Goal: Navigation & Orientation: Find specific page/section

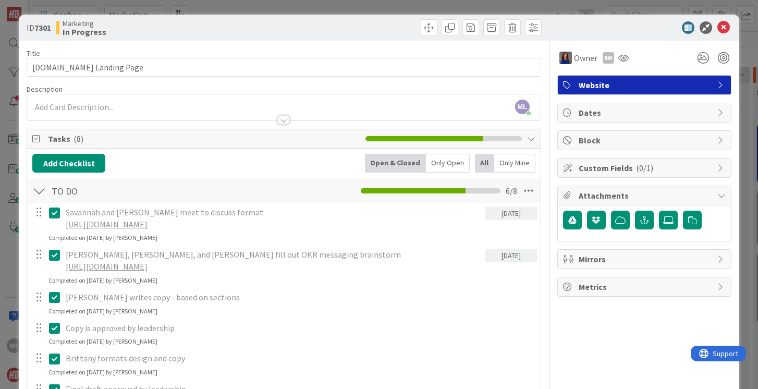
scroll to position [181, 198]
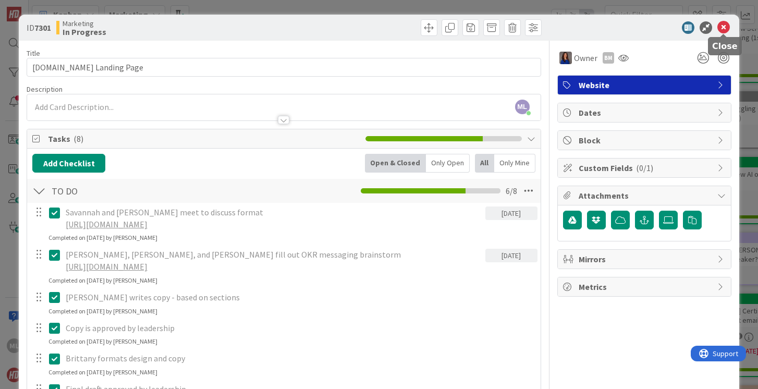
click at [725, 28] on icon at bounding box center [723, 27] width 13 height 13
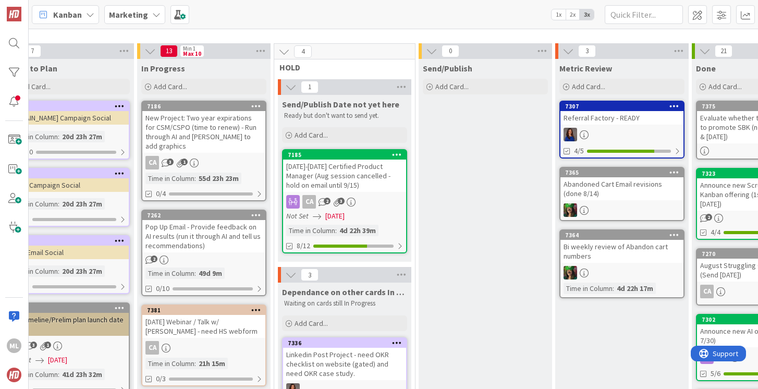
scroll to position [0, 198]
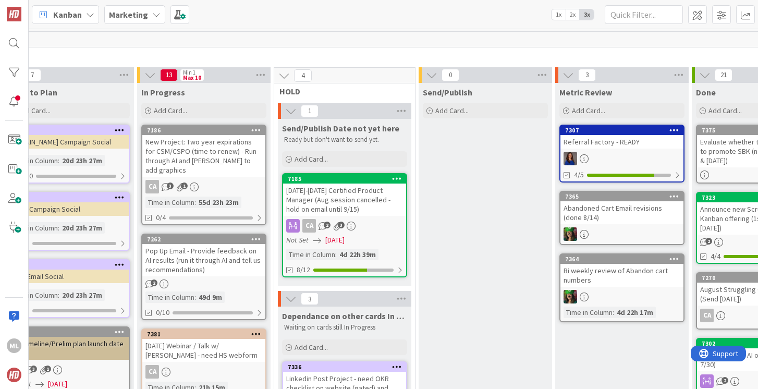
click at [130, 13] on b "Marketing" at bounding box center [128, 14] width 39 height 10
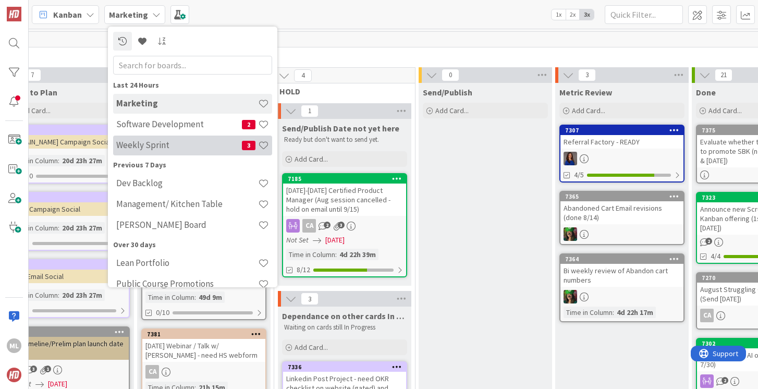
click at [125, 140] on h4 "Weekly Sprint" at bounding box center [179, 145] width 126 height 10
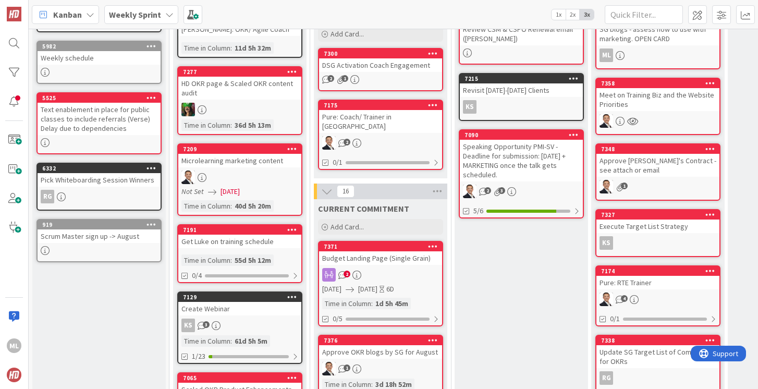
scroll to position [116, 0]
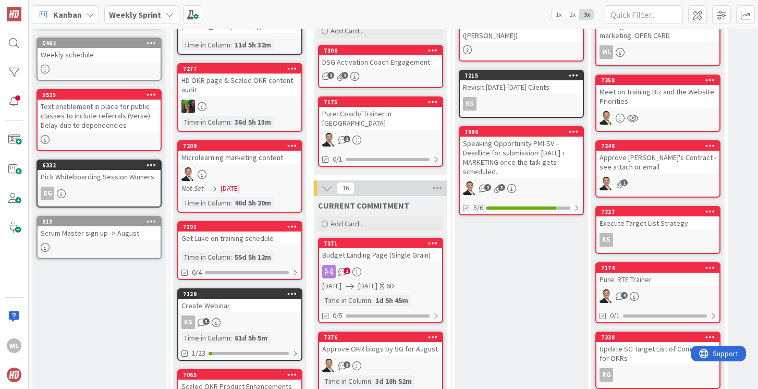
click at [403, 252] on div "Budget Landing Page (Single Grain)" at bounding box center [380, 255] width 123 height 14
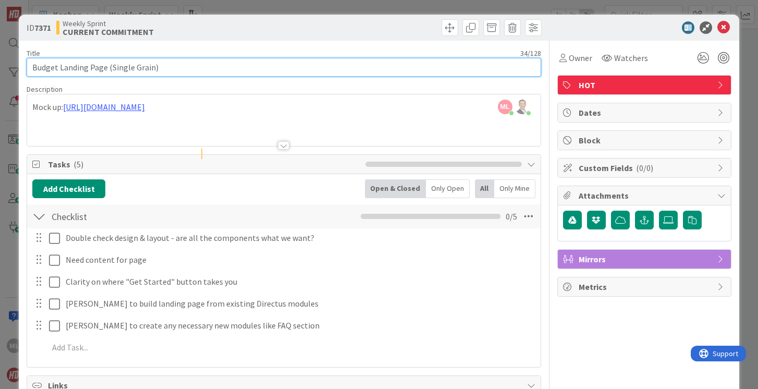
click at [180, 67] on input "Budget Landing Page (Single Grain)" at bounding box center [284, 67] width 514 height 19
click at [246, 68] on input "Budget Landing Page (Single Grain) - [PERSON_NAME]/[PERSON_NAME] provide data f…" at bounding box center [284, 67] width 514 height 19
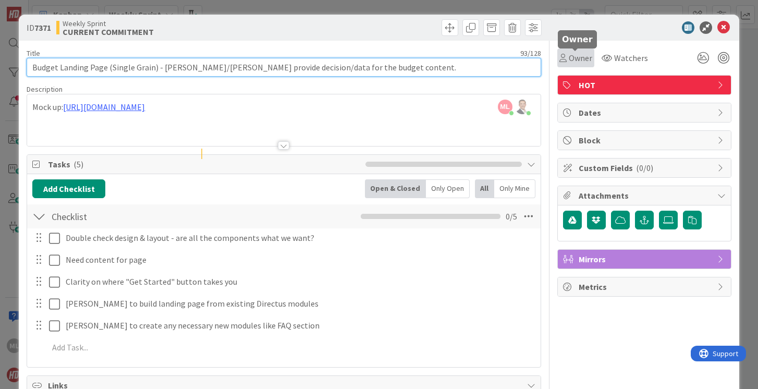
type input "Budget Landing Page (Single Grain) - [PERSON_NAME]/[PERSON_NAME] provide decisi…"
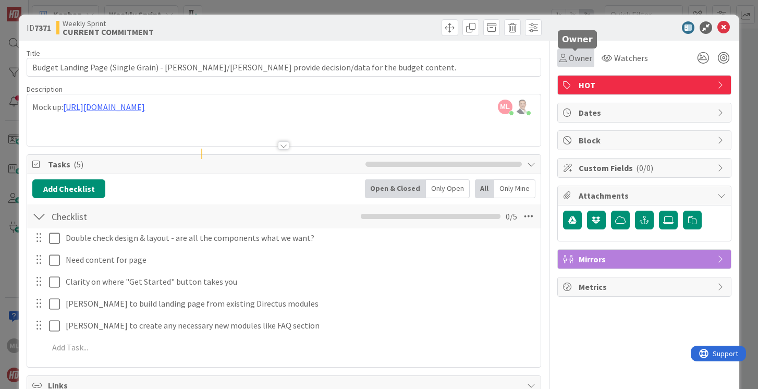
click at [587, 55] on span "Owner" at bounding box center [580, 58] width 23 height 13
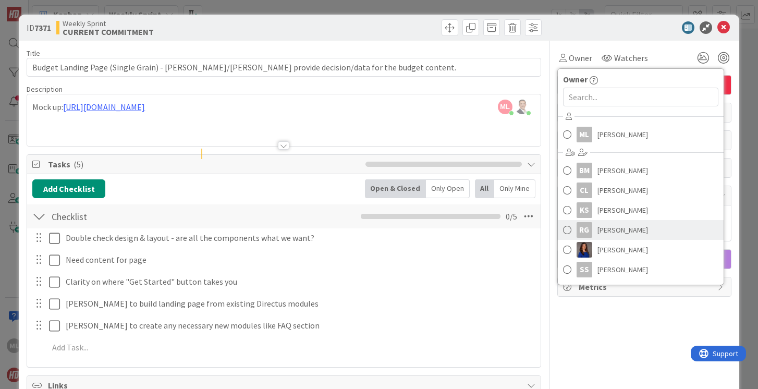
click at [570, 230] on span at bounding box center [567, 230] width 8 height 16
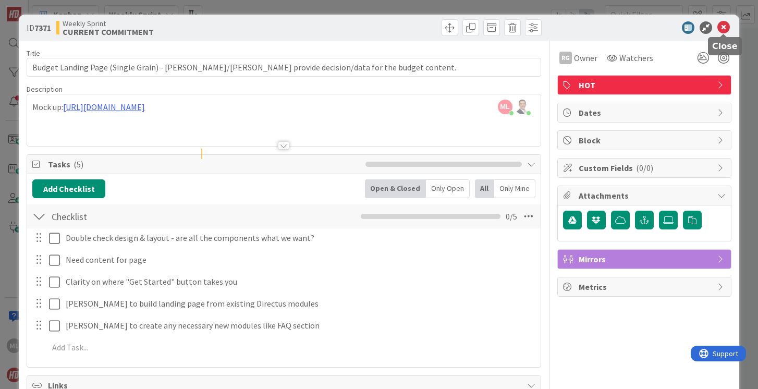
click at [724, 27] on icon at bounding box center [723, 27] width 13 height 13
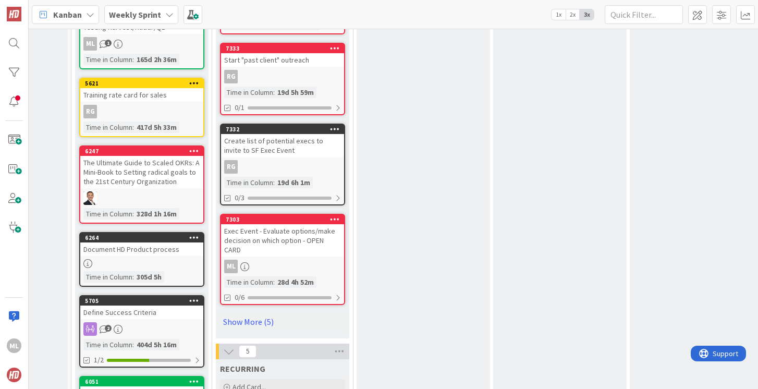
scroll to position [955, 98]
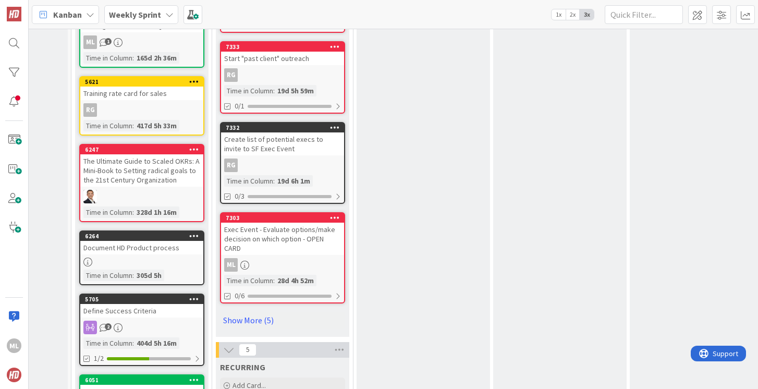
click at [290, 223] on div "Exec Event - Evaluate options/make decision on which option - OPEN CARD" at bounding box center [282, 239] width 123 height 32
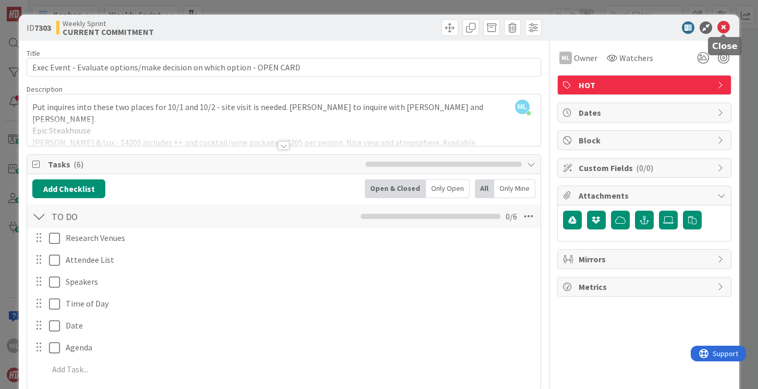
click at [724, 27] on icon at bounding box center [723, 27] width 13 height 13
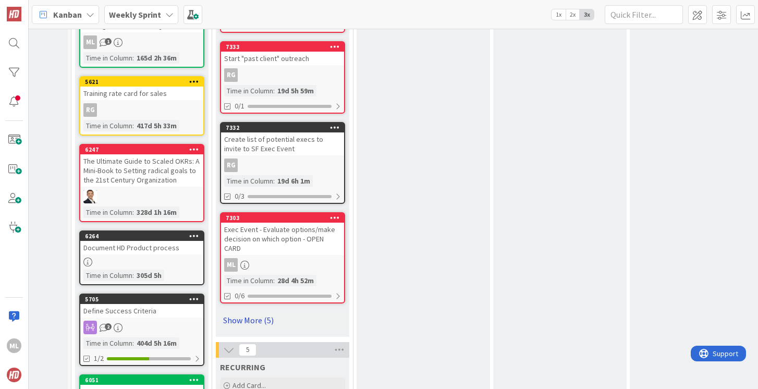
click at [262, 312] on link "Show More (5)" at bounding box center [282, 320] width 125 height 17
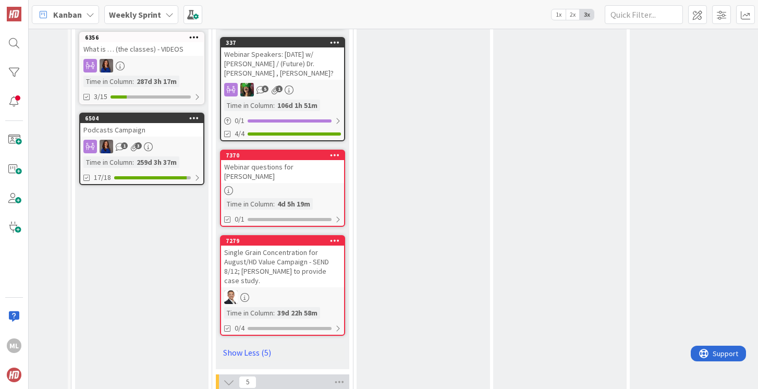
scroll to position [1379, 98]
